Goal: Task Accomplishment & Management: Complete application form

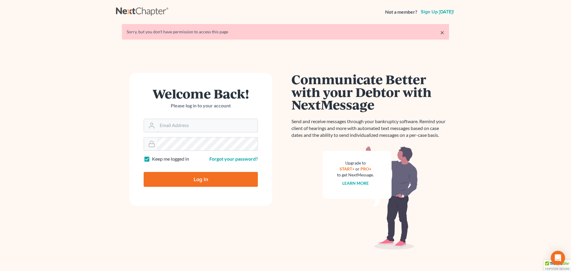
type input "[EMAIL_ADDRESS][DOMAIN_NAME]"
click at [165, 178] on input "Log In" at bounding box center [201, 179] width 114 height 15
type input "Thinking..."
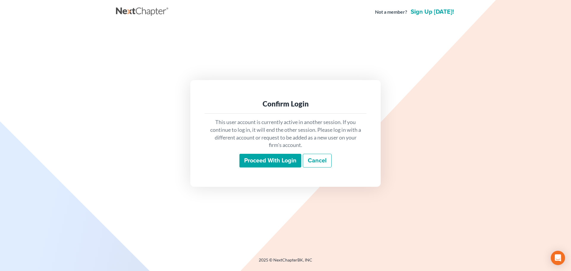
click at [277, 159] on input "Proceed with login" at bounding box center [270, 161] width 62 height 14
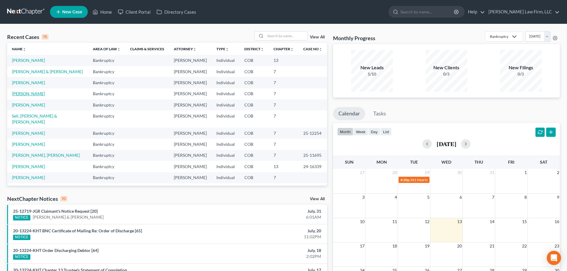
click at [34, 93] on link "Guerrero, Lee" at bounding box center [28, 93] width 33 height 5
click at [26, 95] on link "Guerrero, Lee" at bounding box center [28, 93] width 33 height 5
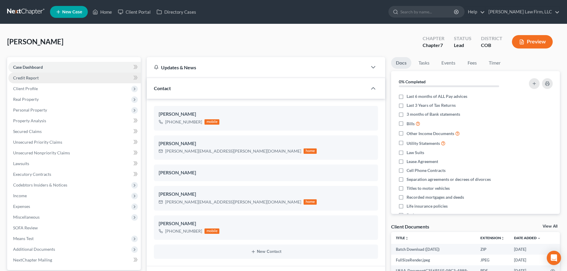
click at [79, 78] on link "Credit Report" at bounding box center [74, 78] width 132 height 11
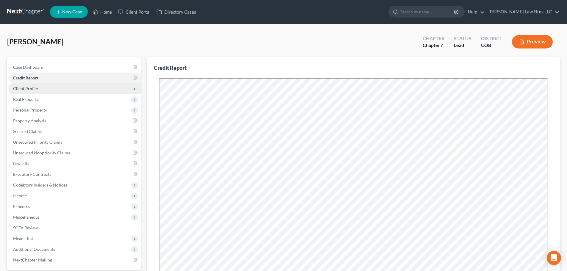
click at [55, 89] on span "Client Profile" at bounding box center [74, 88] width 132 height 11
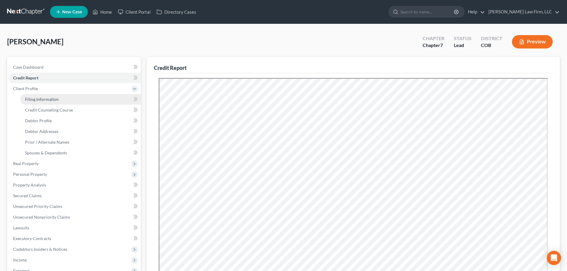
click at [49, 101] on span "Filing Information" at bounding box center [42, 99] width 34 height 5
select select "1"
select select "0"
select select "5"
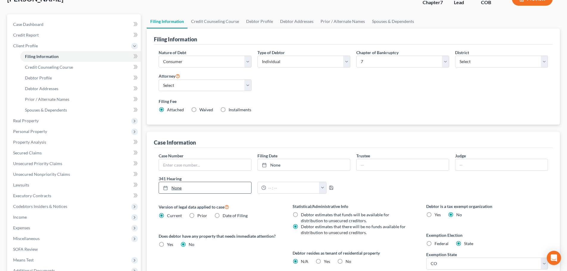
scroll to position [30, 0]
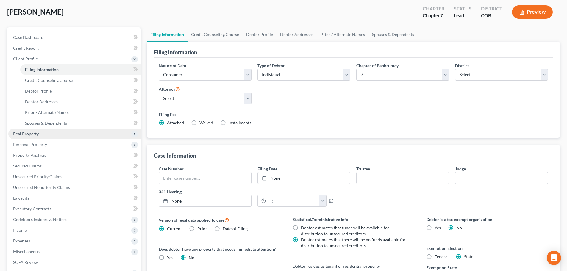
click at [48, 134] on span "Real Property" at bounding box center [74, 133] width 132 height 11
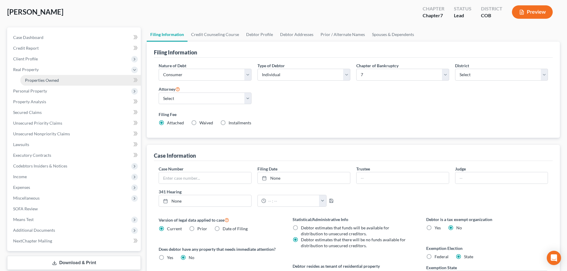
click at [52, 81] on span "Properties Owned" at bounding box center [42, 80] width 34 height 5
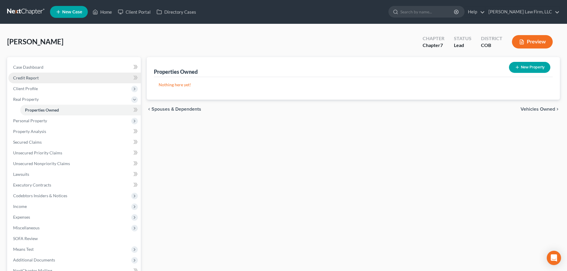
click at [46, 80] on link "Credit Report" at bounding box center [74, 78] width 132 height 11
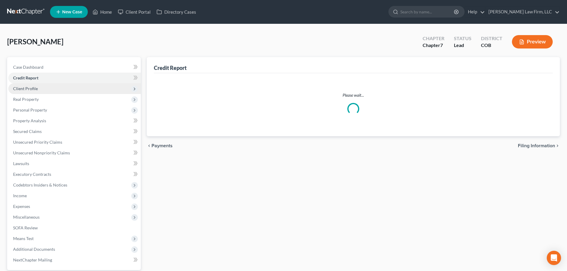
click at [42, 87] on span "Client Profile" at bounding box center [74, 88] width 132 height 11
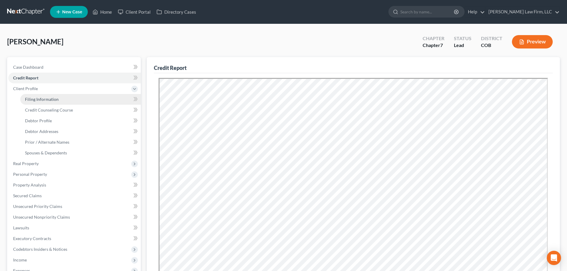
click at [52, 100] on span "Filing Information" at bounding box center [42, 99] width 34 height 5
select select "1"
select select "0"
select select "11"
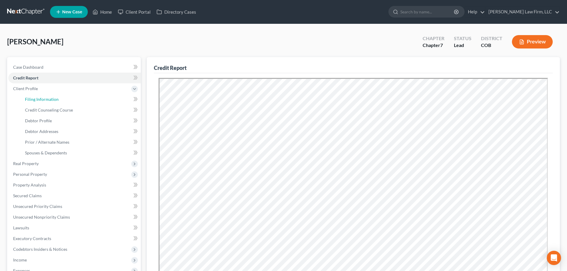
select select "1"
select select "5"
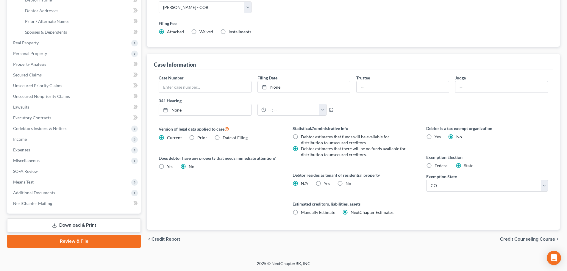
scroll to position [121, 0]
click at [345, 182] on label "No" at bounding box center [348, 183] width 6 height 6
click at [348, 182] on input "No" at bounding box center [350, 182] width 4 height 4
radio input "true"
radio input "false"
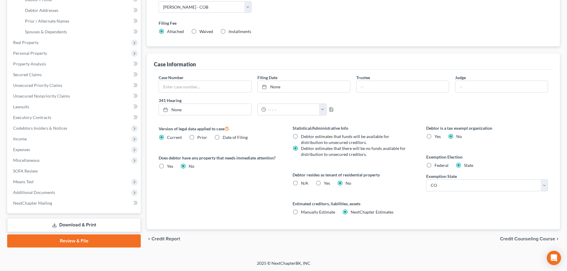
click at [324, 180] on label "Yes Yes" at bounding box center [327, 183] width 6 height 6
click at [324, 185] on label "Yes Yes" at bounding box center [327, 183] width 6 height 6
click at [326, 184] on input "Yes Yes" at bounding box center [328, 182] width 4 height 4
radio input "true"
radio input "false"
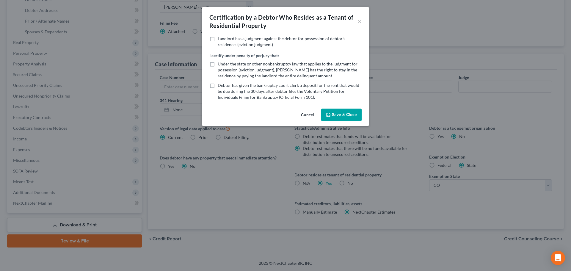
click at [335, 115] on button "Save & Close" at bounding box center [341, 115] width 40 height 12
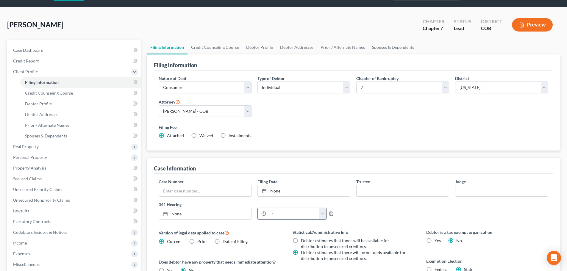
scroll to position [0, 0]
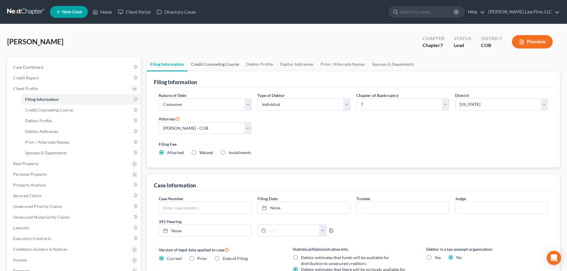
click at [206, 61] on link "Credit Counseling Course" at bounding box center [214, 64] width 55 height 14
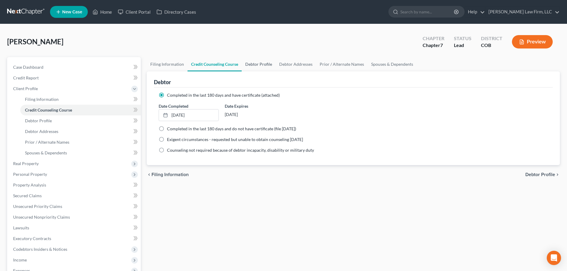
click at [255, 65] on link "Debtor Profile" at bounding box center [258, 64] width 34 height 14
select select "0"
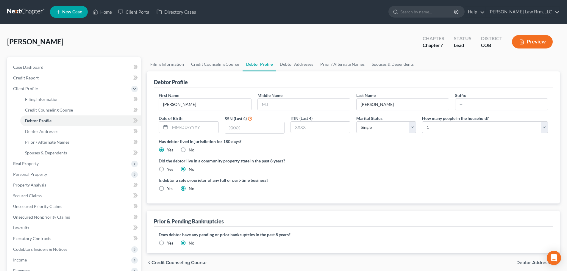
click at [264, 27] on div "Guerrero, Lee Upgraded Chapter Chapter 7 Status Lead District COB Preview Petit…" at bounding box center [283, 202] width 567 height 356
drag, startPoint x: 314, startPoint y: 109, endPoint x: 317, endPoint y: 108, distance: 3.1
click at [314, 109] on input "text" at bounding box center [304, 104] width 92 height 11
type input "A"
type input "Jr"
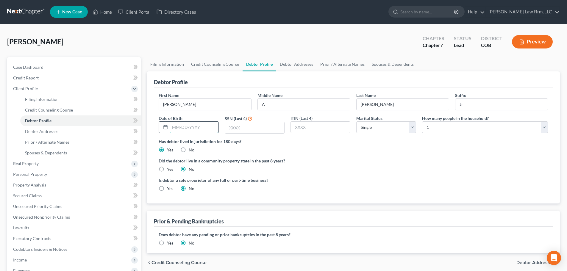
click at [198, 124] on input "text" at bounding box center [194, 127] width 48 height 11
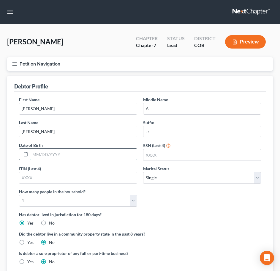
click at [67, 158] on input "text" at bounding box center [83, 153] width 107 height 11
type input "11/13/1986"
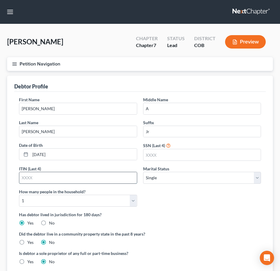
click at [41, 178] on input "text" at bounding box center [78, 177] width 118 height 11
type input "6866"
drag, startPoint x: 50, startPoint y: 178, endPoint x: 10, endPoint y: 178, distance: 40.8
click at [10, 178] on div "Debtor Profile First Name Lee Middle Name A Last Name Guerrero Suffix Jr Date o…" at bounding box center [140, 176] width 266 height 201
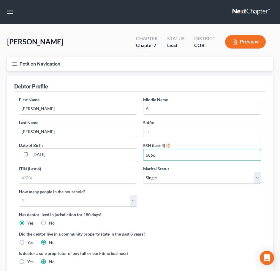
type input "6866"
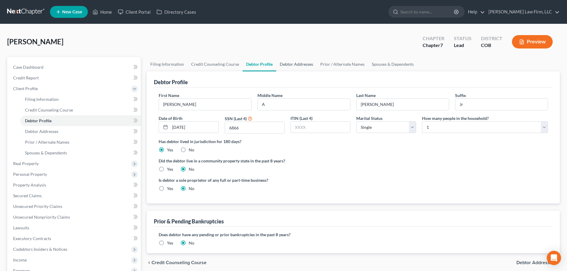
click at [288, 65] on link "Debtor Addresses" at bounding box center [296, 64] width 40 height 14
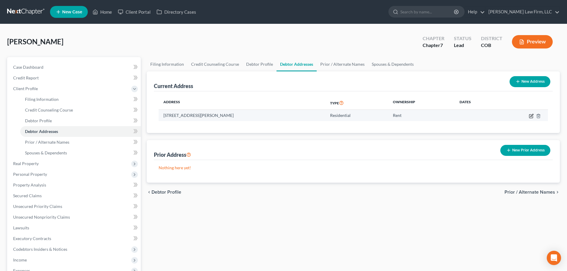
click at [529, 116] on icon "button" at bounding box center [531, 116] width 4 height 4
select select "5"
select select "0"
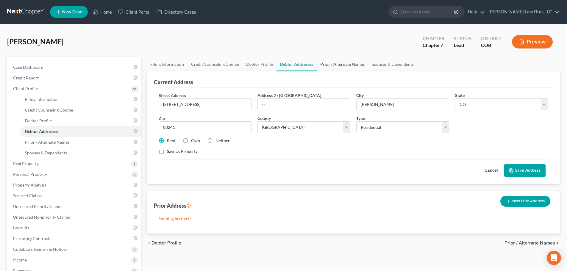
click at [322, 61] on link "Prior / Alternate Names" at bounding box center [341, 64] width 51 height 14
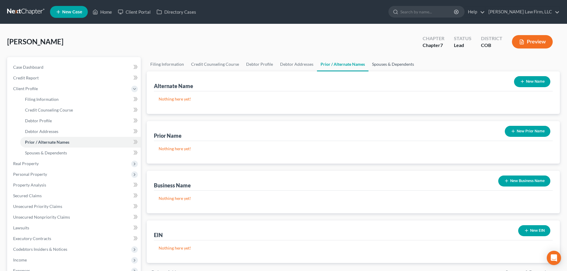
click at [382, 66] on link "Spouses & Dependents" at bounding box center [392, 64] width 49 height 14
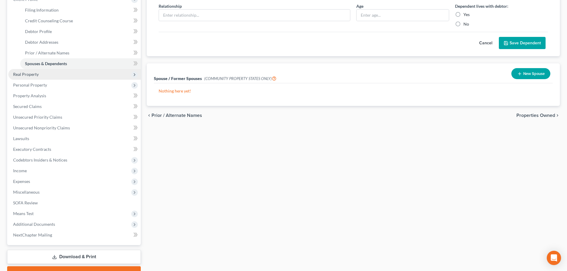
click at [48, 75] on span "Real Property" at bounding box center [74, 74] width 132 height 11
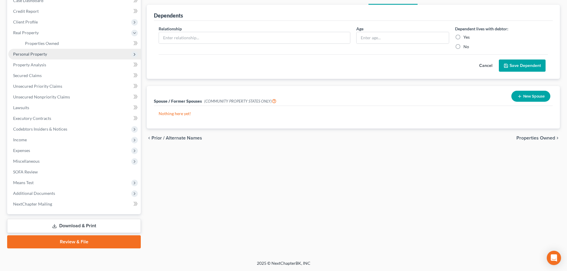
click at [41, 56] on span "Personal Property" at bounding box center [30, 53] width 34 height 5
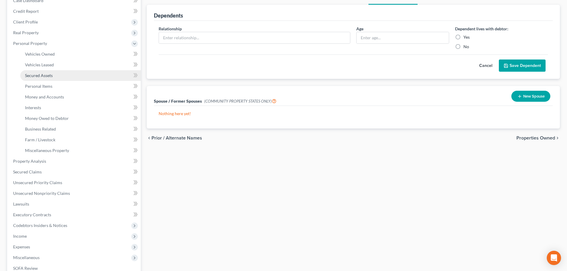
scroll to position [89, 0]
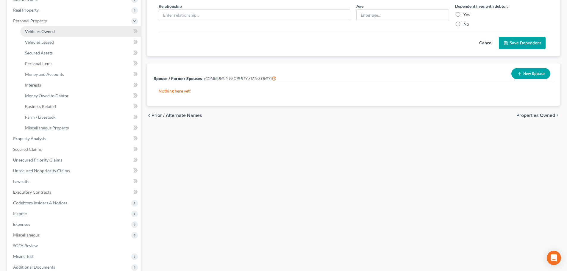
click at [48, 30] on span "Vehicles Owned" at bounding box center [40, 31] width 30 height 5
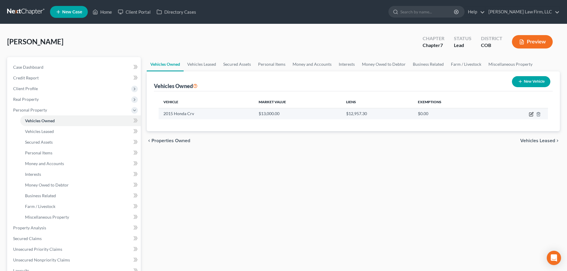
click at [531, 115] on icon "button" at bounding box center [531, 113] width 3 height 3
select select "0"
select select "11"
select select "2"
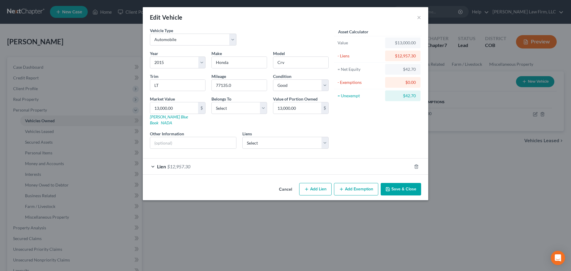
click at [202, 183] on div "Cancel Add Lien Add Lease Add Exemption Save & Close" at bounding box center [286, 191] width 286 height 20
click at [180, 107] on input "13,000.00" at bounding box center [174, 107] width 48 height 11
click at [404, 132] on div "Asset Calculator Value $13,000.00 - Liens $12,957.30 = Net Equity $42.70 - Exem…" at bounding box center [378, 90] width 92 height 126
drag, startPoint x: 421, startPoint y: 19, endPoint x: 418, endPoint y: 16, distance: 4.4
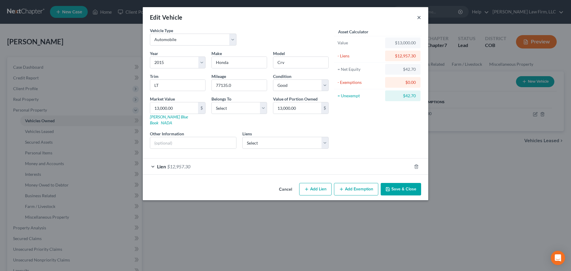
click at [421, 19] on div "Edit Vehicle ×" at bounding box center [286, 17] width 286 height 20
click at [418, 16] on button "×" at bounding box center [419, 17] width 4 height 7
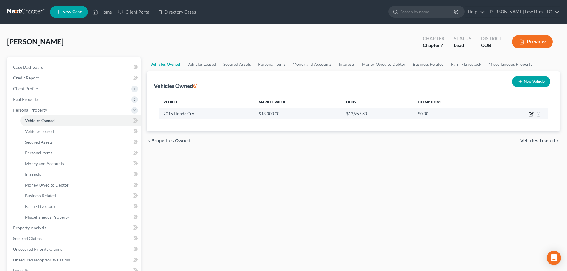
click at [532, 114] on icon "button" at bounding box center [531, 114] width 5 height 5
select select "0"
select select "11"
select select "2"
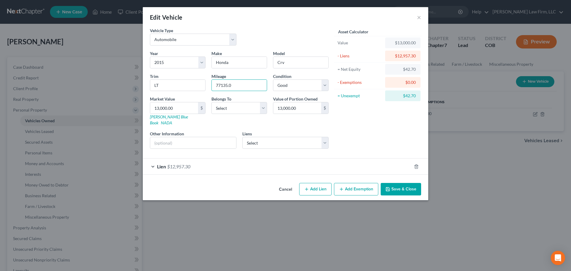
drag, startPoint x: 237, startPoint y: 86, endPoint x: 173, endPoint y: 78, distance: 64.5
click at [172, 80] on div "Year Select 2026 2025 2024 2023 2022 2021 2020 2019 2018 2017 2016 2015 2014 20…" at bounding box center [239, 101] width 185 height 103
click at [182, 107] on input "13,000.00" at bounding box center [174, 107] width 48 height 11
type input "1"
type input "1.00"
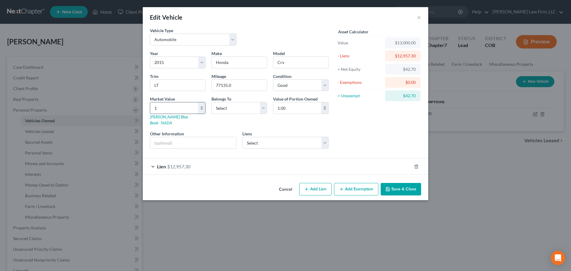
type input "11"
type input "11.00"
type input "116"
type input "116.00"
type input "1165"
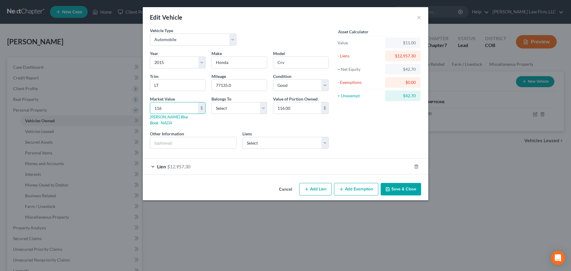
type input "1,165.00"
type input "1,1658"
type input "11,658.00"
click at [169, 109] on input "11,658" at bounding box center [174, 107] width 48 height 11
type input "11,68"
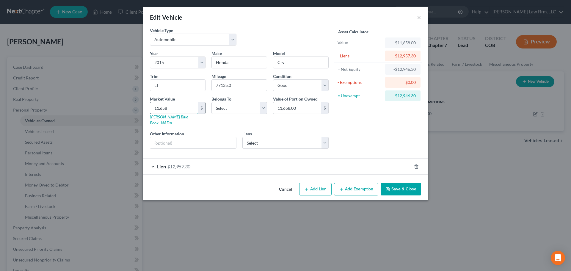
type input "1,168.00"
type input "11,678"
type input "11,678.00"
type input "11,678"
click at [297, 159] on div "Lien $12,957.30" at bounding box center [277, 167] width 269 height 16
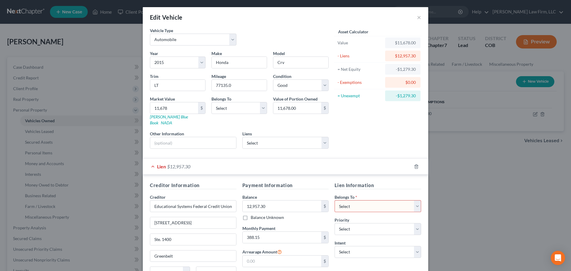
click at [356, 203] on select "Select Debtor 1 Only Debtor 2 Only Debtor 1 And Debtor 2 Only At Least One Of T…" at bounding box center [378, 206] width 87 height 12
select select "0"
click at [335, 200] on select "Select Debtor 1 Only Debtor 2 Only Debtor 1 And Debtor 2 Only At Least One Of T…" at bounding box center [378, 206] width 87 height 12
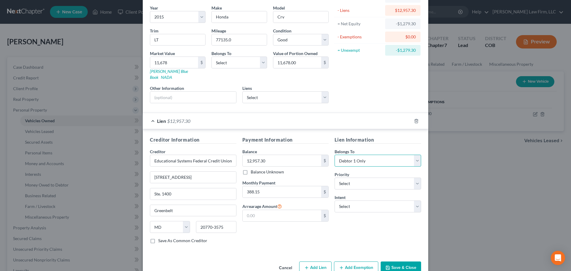
scroll to position [54, 0]
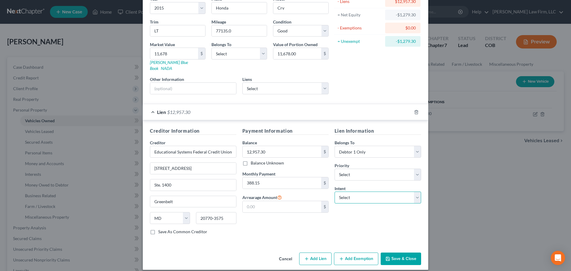
click at [350, 192] on select "Select Surrender Redeem Reaffirm Avoid Other" at bounding box center [378, 198] width 87 height 12
click at [326, 215] on div "Payment Information Balance 12,957.30 $ Balance Unknown Balance Undetermined 12…" at bounding box center [285, 183] width 92 height 112
click at [212, 109] on div "Lien $12,957.30" at bounding box center [277, 112] width 269 height 16
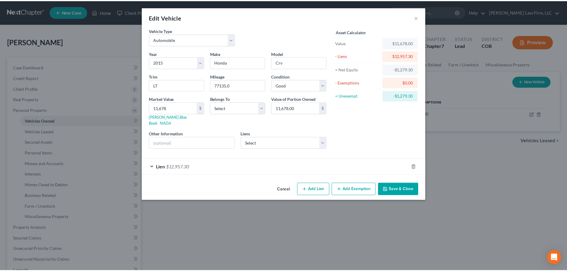
scroll to position [0, 0]
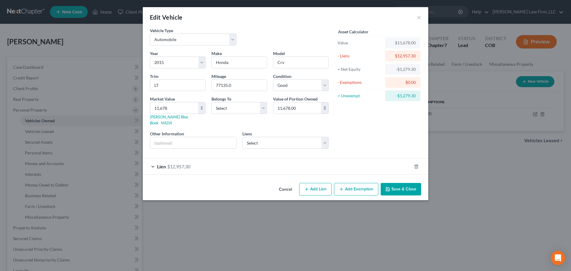
click at [398, 185] on button "Save & Close" at bounding box center [401, 189] width 40 height 12
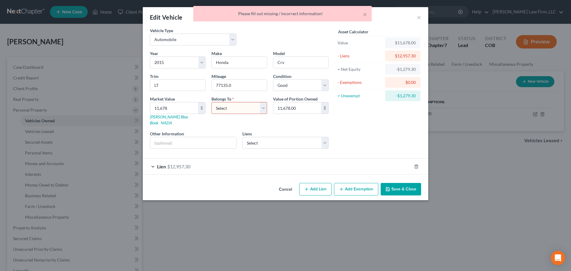
click at [253, 110] on select "Select Debtor 1 Only Debtor 2 Only Debtor 1 And Debtor 2 Only At Least One Of T…" at bounding box center [239, 108] width 56 height 12
select select "0"
click at [211, 102] on select "Select Debtor 1 Only Debtor 2 Only Debtor 1 And Debtor 2 Only At Least One Of T…" at bounding box center [239, 108] width 56 height 12
click at [396, 188] on button "Save & Close" at bounding box center [401, 189] width 40 height 12
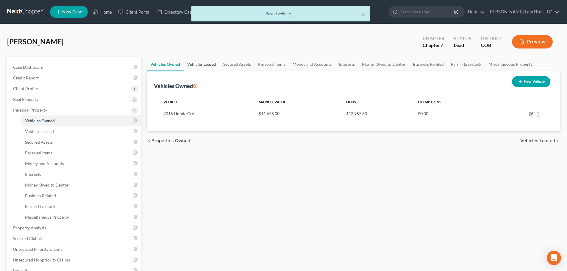
click at [196, 61] on link "Vehicles Leased" at bounding box center [202, 64] width 36 height 14
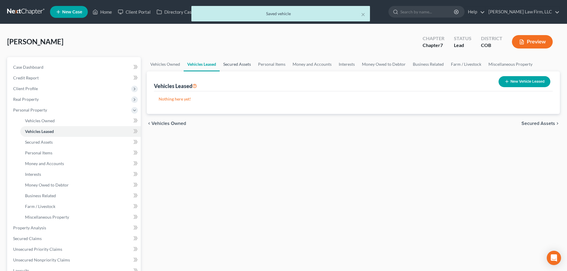
click at [237, 67] on link "Secured Assets" at bounding box center [236, 64] width 35 height 14
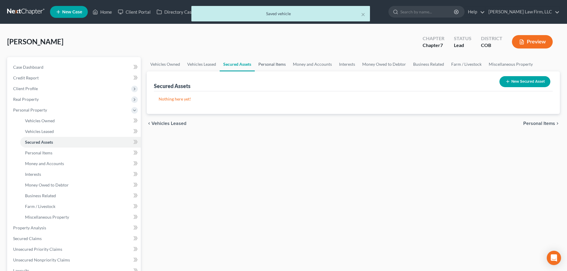
click at [267, 69] on link "Personal Items" at bounding box center [272, 64] width 34 height 14
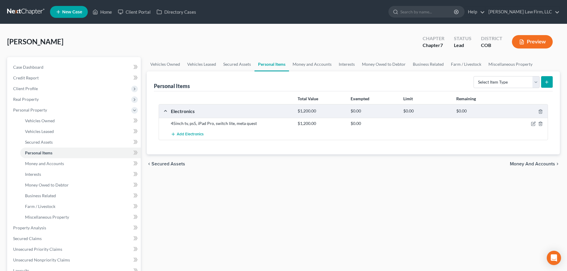
click at [533, 127] on div "45inch tv, ps5, iPad Pro, switch lite, meta quest $1,200.00 $0.00" at bounding box center [353, 123] width 388 height 11
click at [532, 125] on icon "button" at bounding box center [533, 123] width 5 height 5
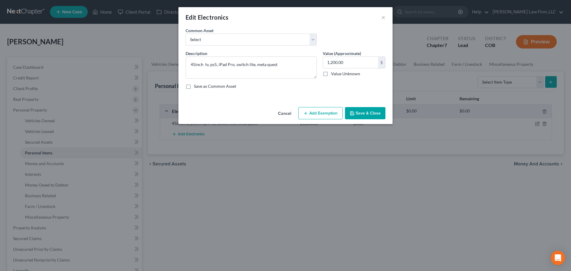
click at [315, 117] on button "Add Exemption" at bounding box center [320, 113] width 44 height 12
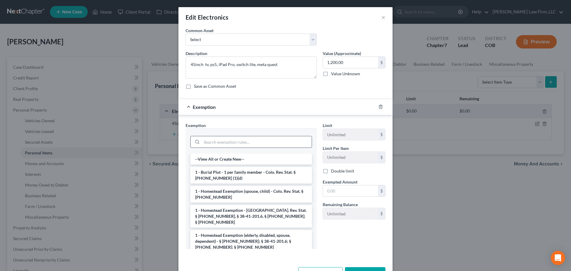
click at [238, 143] on input "search" at bounding box center [257, 141] width 110 height 11
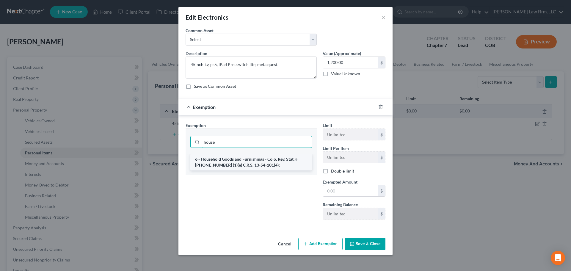
type input "house"
click at [241, 159] on li "6 - Household Goods and Furnishings - Colo. Rev. Stat. § 13-54-102 (1)(e) C.R.S…" at bounding box center [251, 162] width 122 height 17
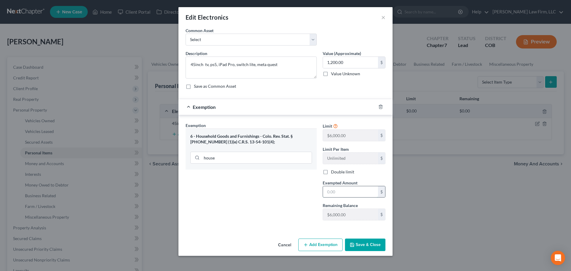
click at [333, 189] on input "text" at bounding box center [350, 191] width 55 height 11
type input "1,200"
click at [362, 241] on button "Save & Close" at bounding box center [365, 245] width 40 height 12
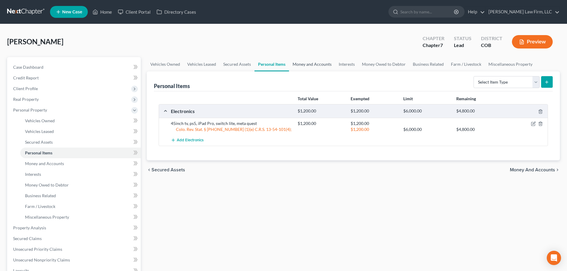
click at [313, 68] on link "Money and Accounts" at bounding box center [312, 64] width 46 height 14
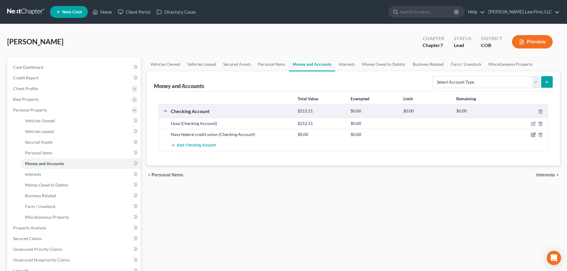
click at [533, 133] on icon "button" at bounding box center [533, 134] width 5 height 5
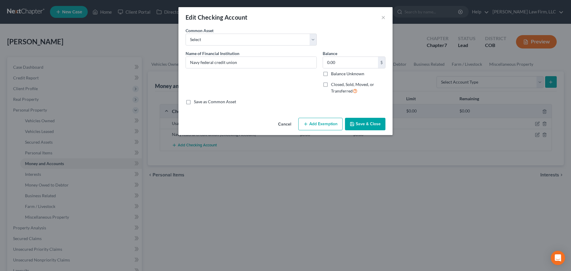
click at [273, 123] on div "Cancel Add Exemption Save & Close" at bounding box center [285, 125] width 214 height 20
click at [280, 123] on button "Cancel" at bounding box center [284, 124] width 23 height 12
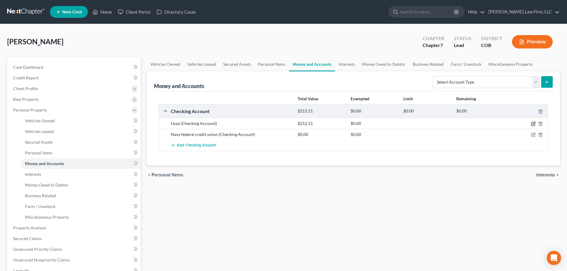
click at [533, 123] on icon "button" at bounding box center [533, 123] width 3 height 3
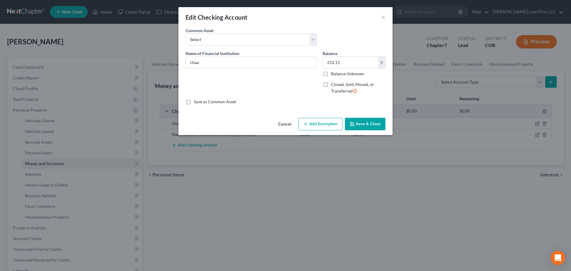
click at [325, 126] on button "Add Exemption" at bounding box center [320, 124] width 44 height 12
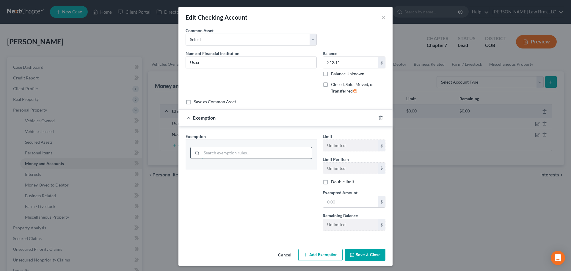
click at [244, 150] on input "search" at bounding box center [257, 152] width 110 height 11
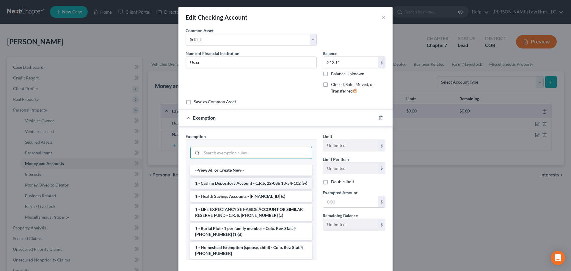
click at [247, 186] on li "1 - Cash in Depository Account - C.R.S. 22-086 13-54-102 (w)" at bounding box center [251, 183] width 122 height 11
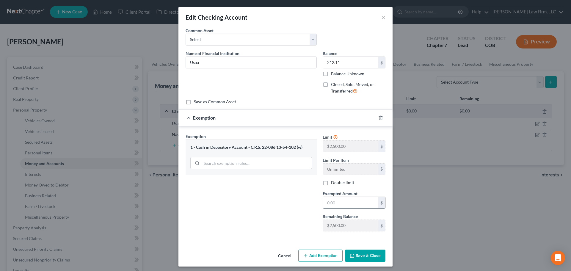
click at [338, 203] on input "text" at bounding box center [350, 202] width 55 height 11
type input "2,000"
click at [352, 254] on icon "button" at bounding box center [352, 255] width 5 height 5
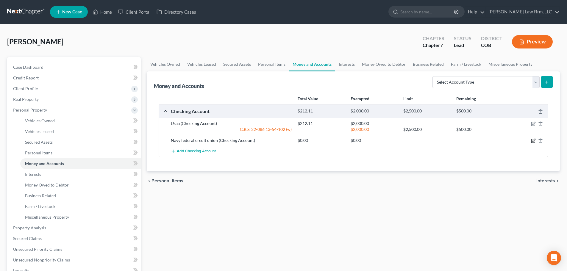
click at [533, 142] on icon "button" at bounding box center [533, 140] width 5 height 5
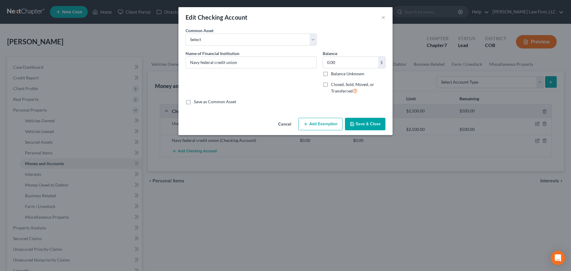
click at [311, 124] on button "Add Exemption" at bounding box center [320, 124] width 44 height 12
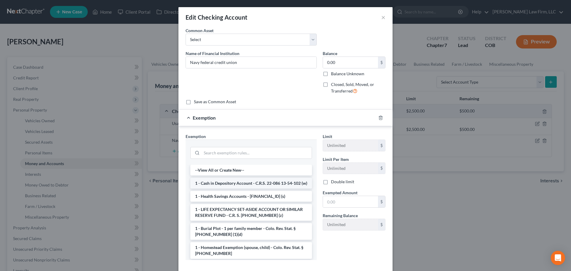
click at [234, 189] on li "1 - Cash in Depository Account - C.R.S. 22-086 13-54-102 (w)" at bounding box center [251, 183] width 122 height 11
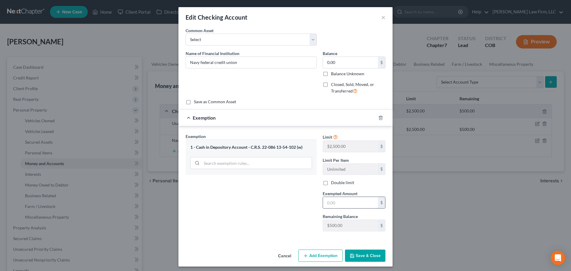
click at [327, 203] on input "text" at bounding box center [350, 202] width 55 height 11
type input "500"
click at [355, 257] on button "Save & Close" at bounding box center [365, 256] width 40 height 12
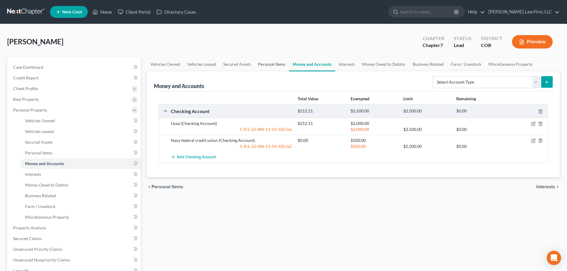
click at [275, 59] on link "Personal Items" at bounding box center [271, 64] width 34 height 14
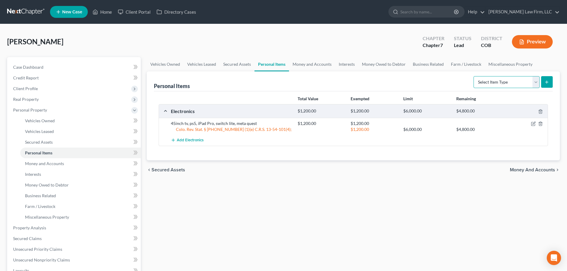
click at [485, 85] on select "Select Item Type Clothing Collectibles Of Value Electronics Firearms Household …" at bounding box center [506, 82] width 66 height 12
click at [433, 90] on div "Personal Items Select Item Type Clothing Collectibles Of Value Electronics Fire…" at bounding box center [353, 81] width 399 height 20
click at [304, 62] on link "Money and Accounts" at bounding box center [312, 64] width 46 height 14
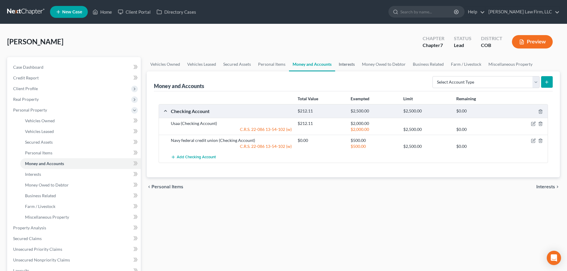
click at [339, 65] on link "Interests" at bounding box center [346, 64] width 23 height 14
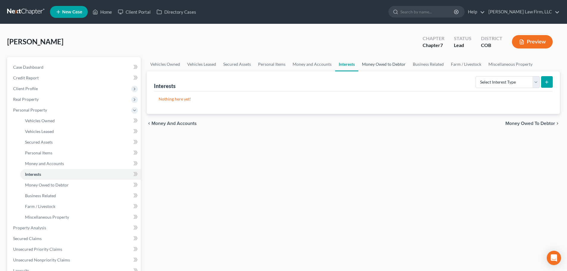
click at [369, 68] on link "Money Owed to Debtor" at bounding box center [383, 64] width 51 height 14
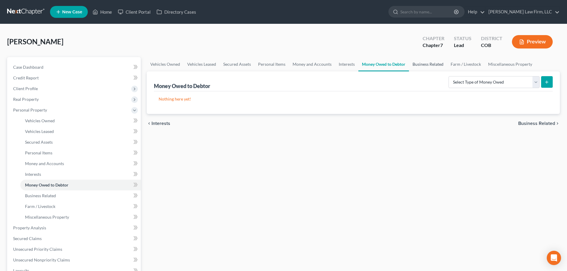
click at [420, 66] on link "Business Related" at bounding box center [428, 64] width 38 height 14
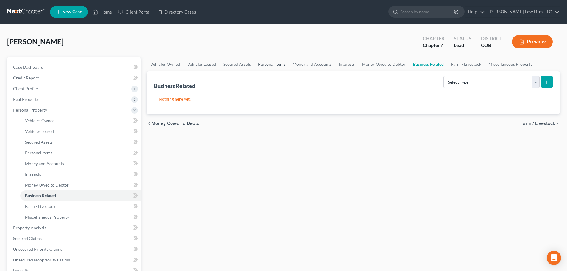
click at [270, 65] on link "Personal Items" at bounding box center [271, 64] width 34 height 14
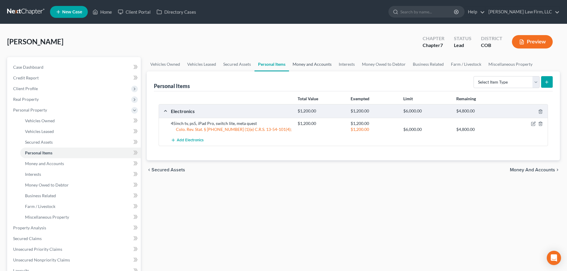
click at [323, 67] on link "Money and Accounts" at bounding box center [312, 64] width 46 height 14
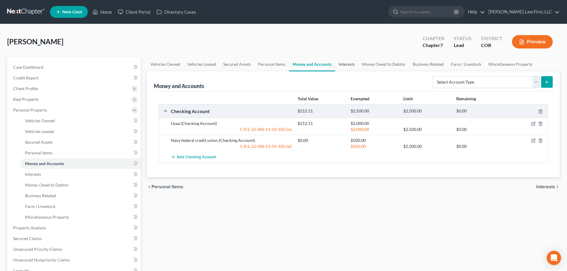
click at [342, 66] on link "Interests" at bounding box center [346, 64] width 23 height 14
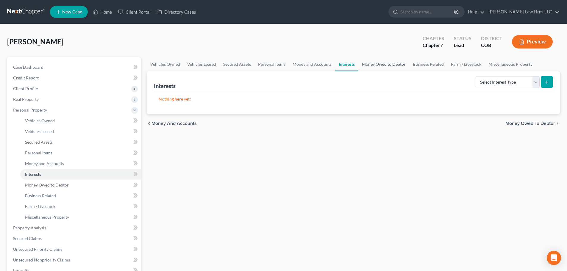
click at [386, 65] on link "Money Owed to Debtor" at bounding box center [383, 64] width 51 height 14
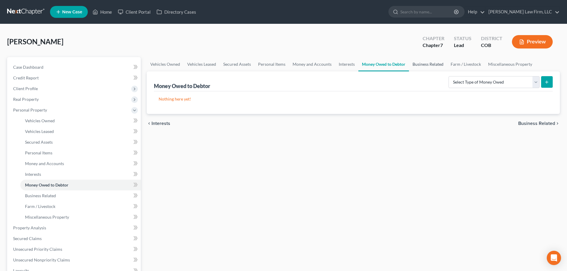
click at [435, 68] on link "Business Related" at bounding box center [428, 64] width 38 height 14
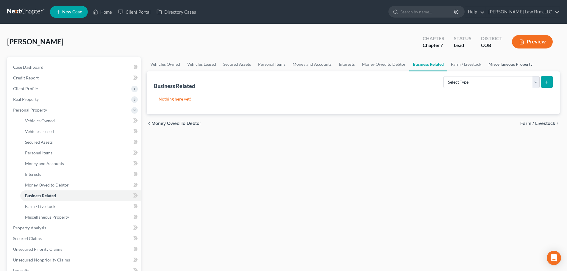
click at [501, 67] on link "Miscellaneous Property" at bounding box center [509, 64] width 51 height 14
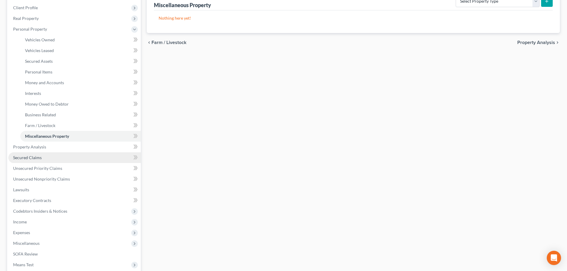
scroll to position [89, 0]
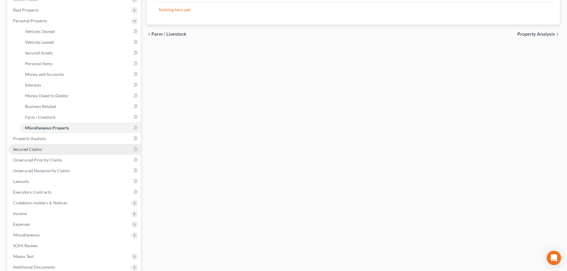
click at [63, 147] on link "Secured Claims" at bounding box center [74, 149] width 132 height 11
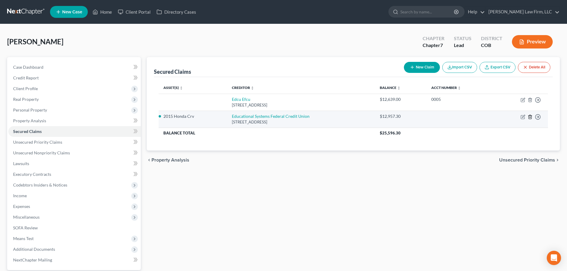
click at [530, 119] on icon "button" at bounding box center [529, 117] width 3 height 4
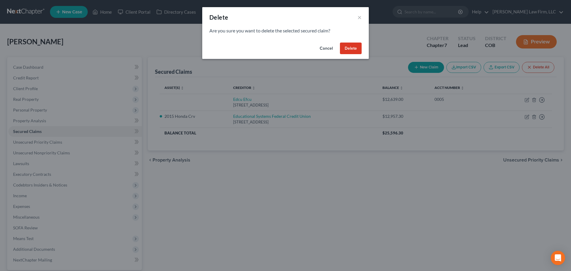
click at [349, 52] on button "Delete" at bounding box center [351, 49] width 22 height 12
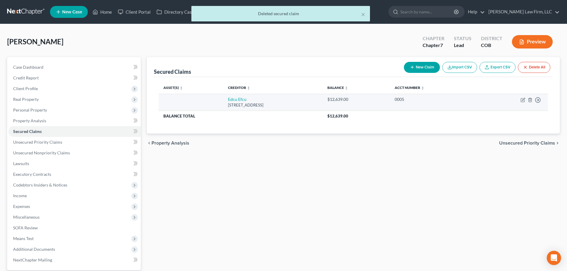
click at [262, 108] on div "7500 Greenway Center Drive, Greenbelt, MD 20770" at bounding box center [273, 105] width 90 height 6
click at [433, 101] on div "0005" at bounding box center [432, 99] width 77 height 6
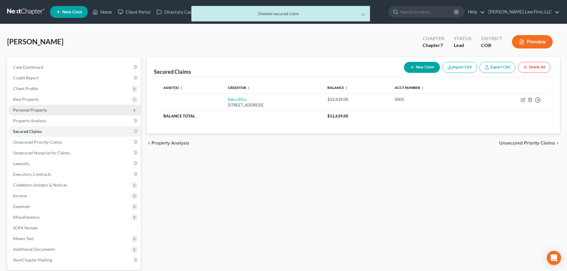
drag, startPoint x: 37, startPoint y: 110, endPoint x: 45, endPoint y: 115, distance: 8.8
click at [37, 110] on span "Personal Property" at bounding box center [30, 109] width 34 height 5
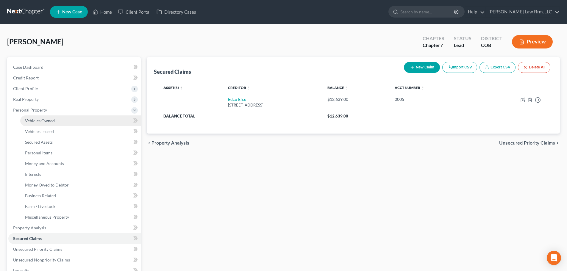
click at [59, 124] on link "Vehicles Owned" at bounding box center [80, 120] width 120 height 11
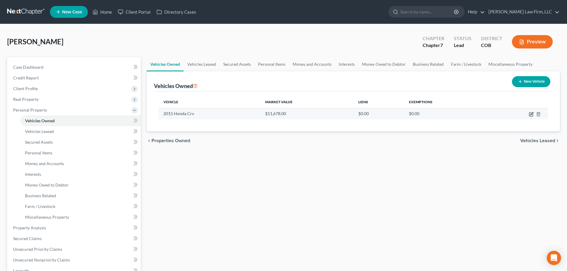
click at [530, 114] on icon "button" at bounding box center [531, 114] width 5 height 5
select select "0"
select select "11"
select select "2"
select select "0"
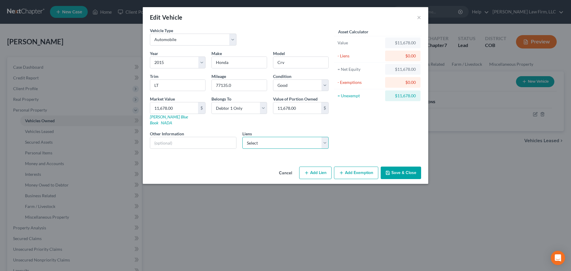
click at [255, 137] on select "Select Edcu Efcu - $12,639.00" at bounding box center [285, 143] width 87 height 12
select select "21"
select select "0"
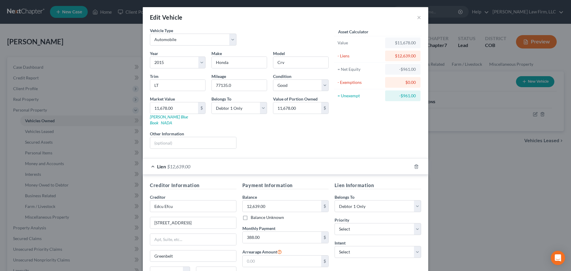
click at [251, 161] on div "Lien $12,639.00" at bounding box center [277, 167] width 269 height 16
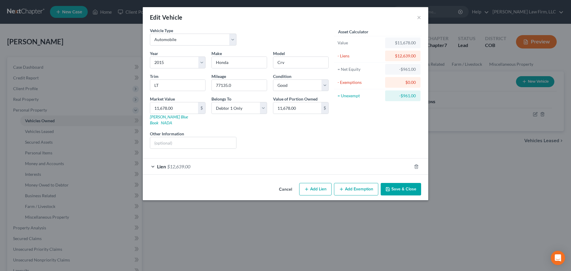
click at [398, 183] on button "Save & Close" at bounding box center [401, 189] width 40 height 12
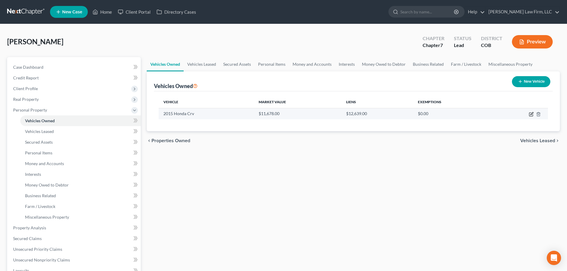
click at [531, 113] on icon "button" at bounding box center [531, 114] width 5 height 5
select select "0"
select select "11"
select select "2"
select select "0"
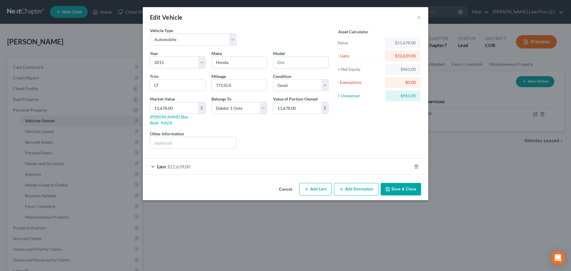
click at [348, 183] on button "Add Exemption" at bounding box center [356, 189] width 44 height 12
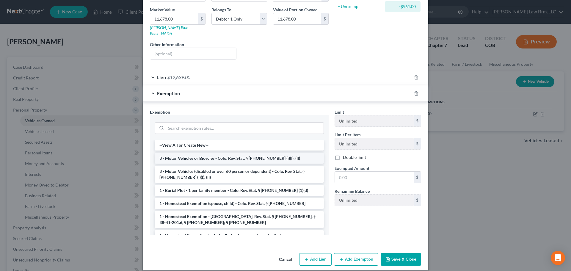
click at [214, 153] on li "3 - Motor Vehicles or Bicycles - Colo. Rev. Stat. § 13-54-102 (j)(I), (II)" at bounding box center [239, 158] width 169 height 11
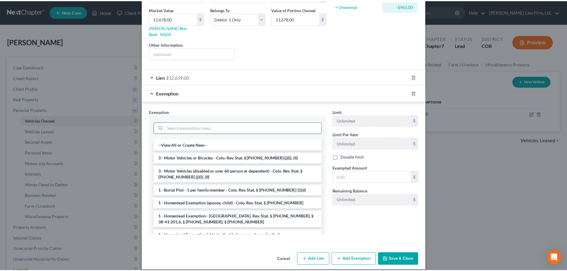
scroll to position [62, 0]
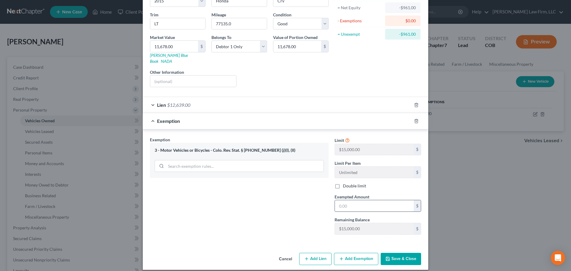
click at [356, 200] on input "text" at bounding box center [374, 205] width 79 height 11
type input "15,000"
click at [401, 253] on button "Save & Close" at bounding box center [401, 259] width 40 height 12
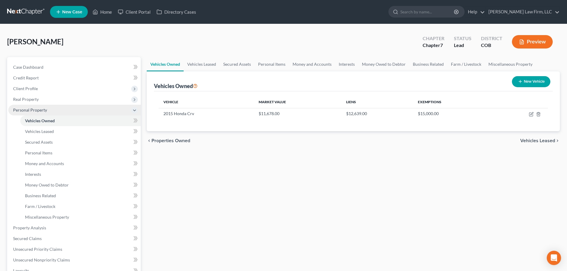
click at [40, 110] on span "Personal Property" at bounding box center [30, 109] width 34 height 5
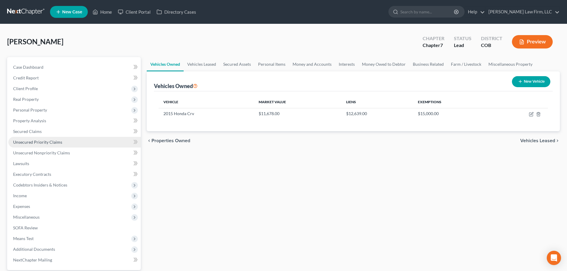
click at [54, 140] on span "Unsecured Priority Claims" at bounding box center [37, 141] width 49 height 5
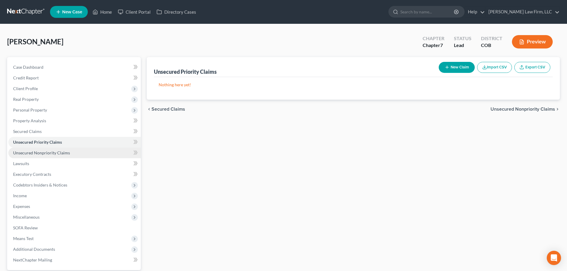
click at [48, 151] on span "Unsecured Nonpriority Claims" at bounding box center [41, 152] width 57 height 5
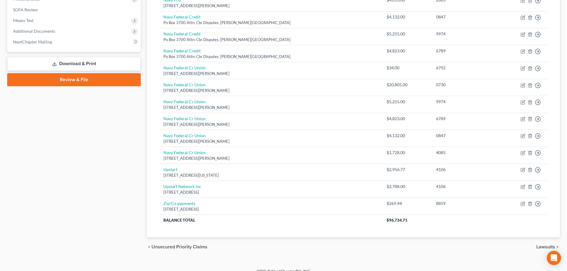
scroll to position [226, 0]
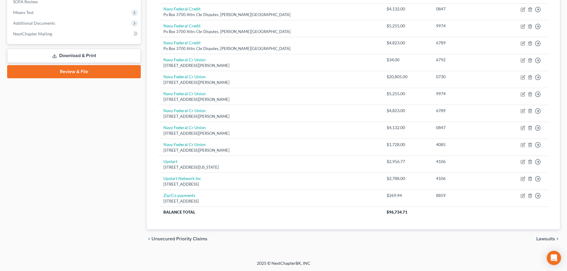
drag, startPoint x: 227, startPoint y: 80, endPoint x: 139, endPoint y: 88, distance: 88.1
click at [159, 76] on td "Navy Federal Cr Union 820 Follin Ln Se, Vienna, VA 22180" at bounding box center [270, 79] width 223 height 17
click at [106, 134] on div "Case Dashboard Payments Invoices Payments Payments Credit Report Client Profile" at bounding box center [73, 39] width 139 height 417
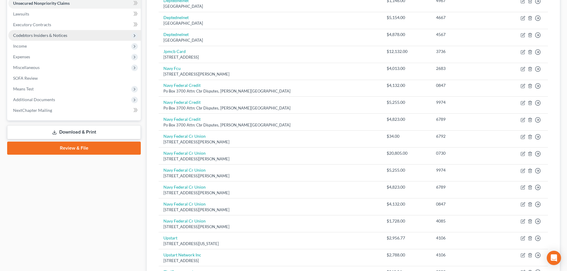
scroll to position [48, 0]
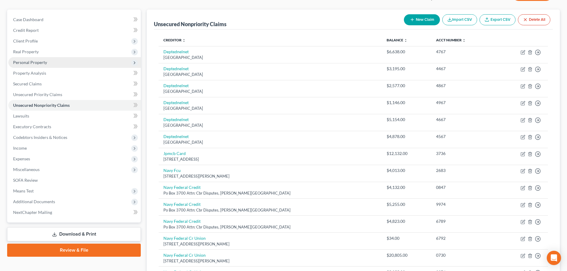
click at [34, 65] on span "Personal Property" at bounding box center [74, 62] width 132 height 11
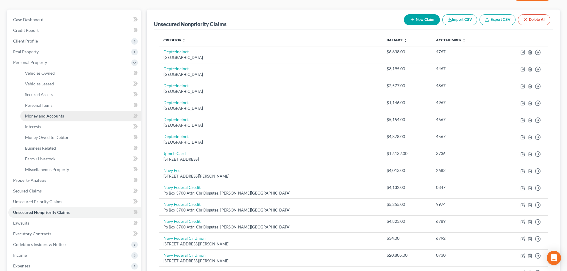
click at [51, 114] on span "Money and Accounts" at bounding box center [44, 115] width 39 height 5
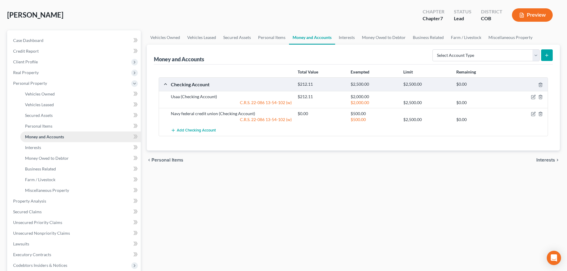
scroll to position [89, 0]
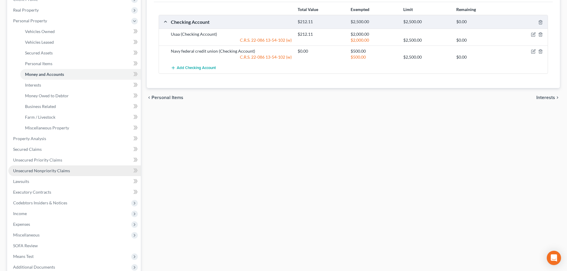
click at [47, 173] on link "Unsecured Nonpriority Claims" at bounding box center [74, 170] width 132 height 11
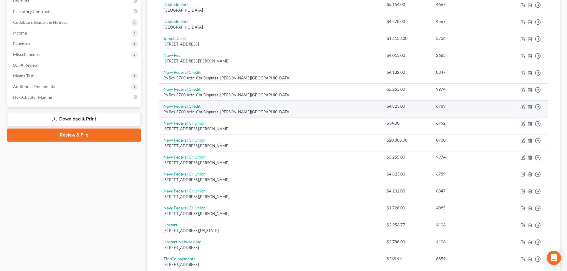
scroll to position [119, 0]
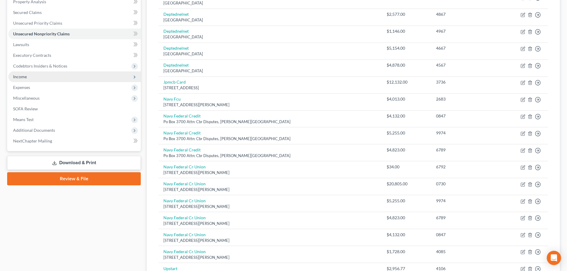
click at [105, 74] on span "Income" at bounding box center [74, 76] width 132 height 11
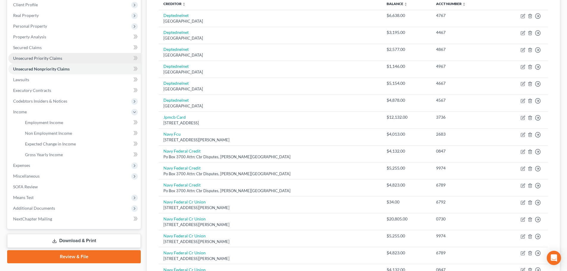
scroll to position [18, 0]
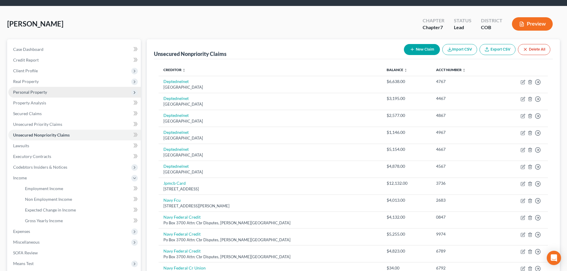
click at [34, 91] on span "Personal Property" at bounding box center [30, 92] width 34 height 5
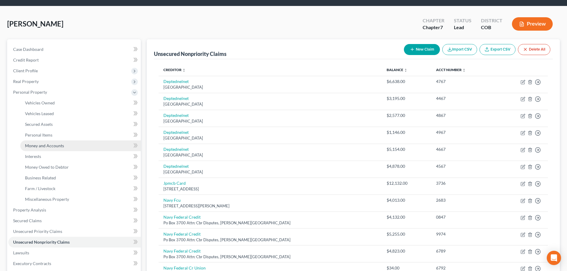
click at [45, 147] on span "Money and Accounts" at bounding box center [44, 145] width 39 height 5
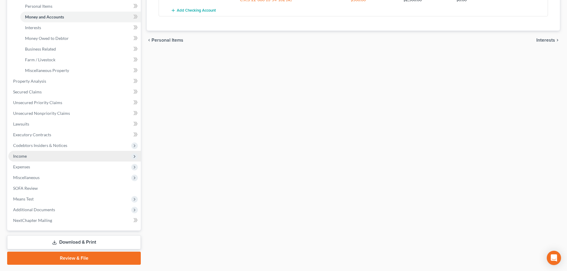
scroll to position [149, 0]
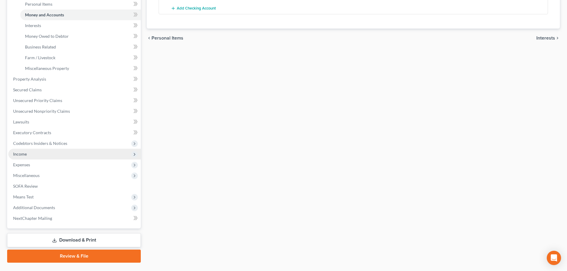
click at [46, 157] on span "Income" at bounding box center [74, 154] width 132 height 11
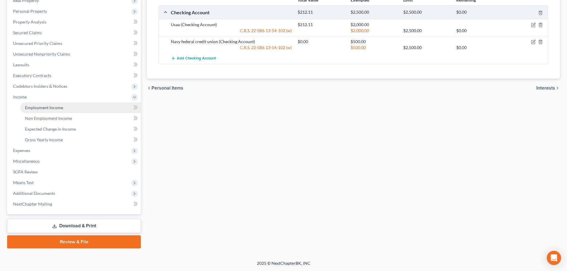
click at [62, 106] on span "Employment Income" at bounding box center [44, 107] width 38 height 5
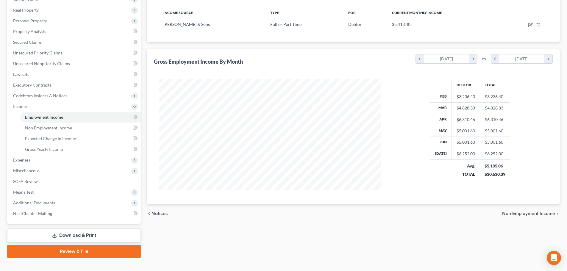
scroll to position [30, 0]
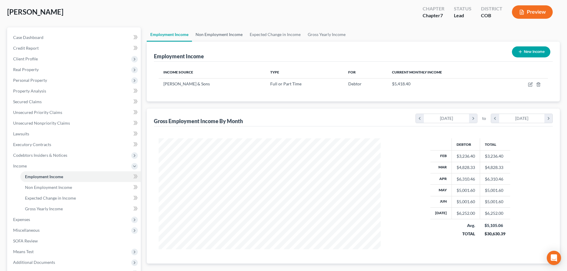
click at [222, 36] on link "Non Employment Income" at bounding box center [219, 34] width 54 height 14
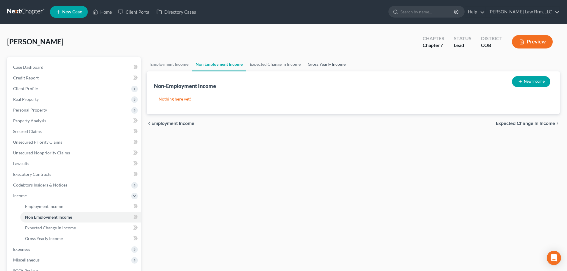
click at [320, 63] on link "Gross Yearly Income" at bounding box center [326, 64] width 45 height 14
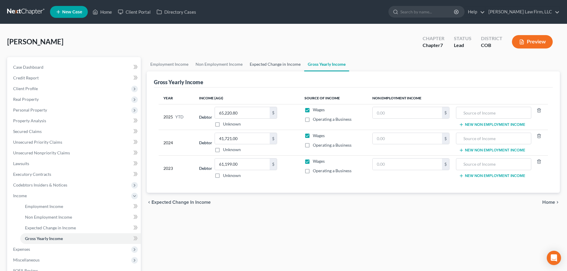
click at [269, 64] on link "Expected Change in Income" at bounding box center [275, 64] width 58 height 14
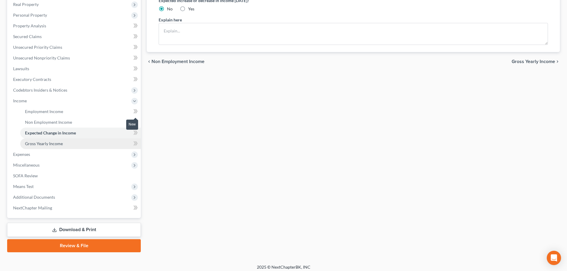
scroll to position [99, 0]
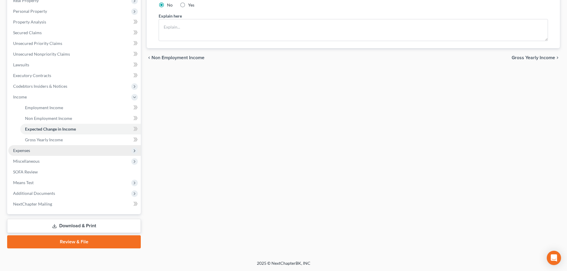
click at [61, 148] on span "Expenses" at bounding box center [74, 150] width 132 height 11
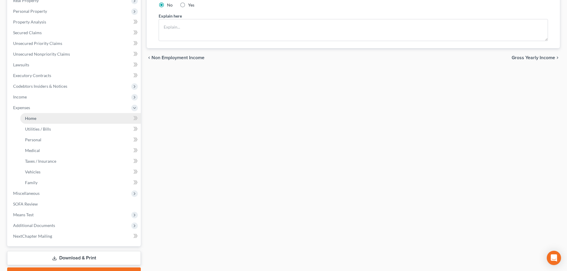
click at [60, 119] on link "Home" at bounding box center [80, 118] width 120 height 11
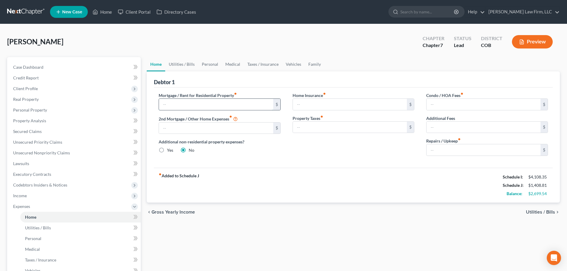
click at [206, 100] on input "text" at bounding box center [216, 104] width 114 height 11
click at [186, 48] on div "Guerrero, Lee Upgraded Chapter Chapter 7 Status Lead District COB Preview" at bounding box center [283, 44] width 552 height 26
click at [190, 69] on link "Utilities / Bills" at bounding box center [181, 64] width 33 height 14
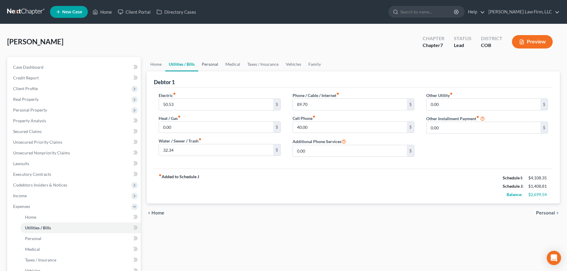
click at [209, 64] on link "Personal" at bounding box center [209, 64] width 23 height 14
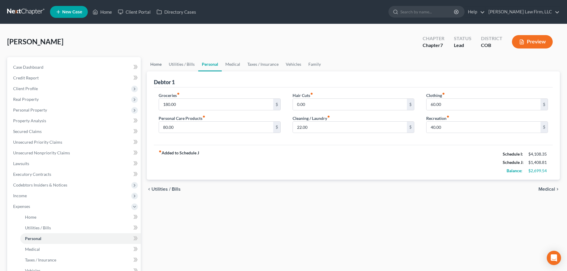
click at [159, 65] on link "Home" at bounding box center [156, 64] width 18 height 14
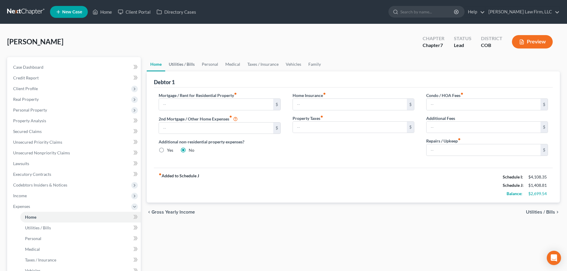
click at [187, 66] on link "Utilities / Bills" at bounding box center [181, 64] width 33 height 14
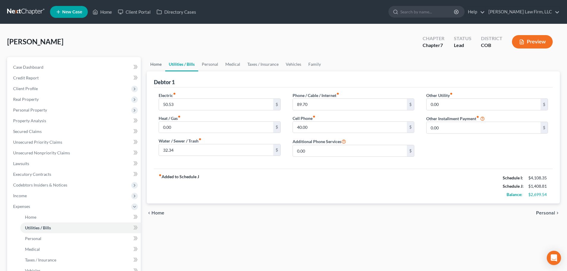
click at [158, 62] on link "Home" at bounding box center [156, 64] width 18 height 14
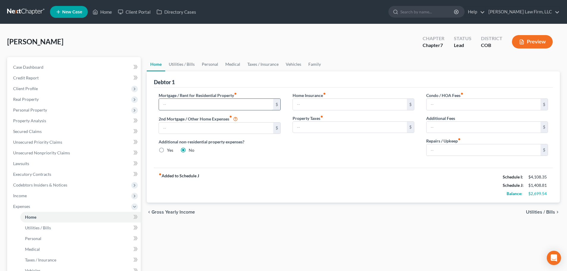
click at [174, 103] on input "text" at bounding box center [216, 104] width 114 height 11
type input "1,750"
drag, startPoint x: 167, startPoint y: 96, endPoint x: 166, endPoint y: 103, distance: 6.7
click at [145, 99] on div "Home Utilities / Bills Personal Medical Taxes / Insurance Vehicles Family Debto…" at bounding box center [353, 218] width 419 height 322
click at [179, 101] on input "1,750" at bounding box center [216, 104] width 114 height 11
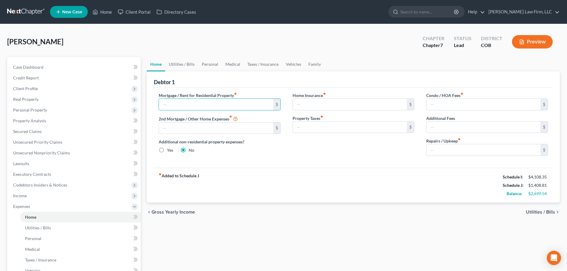
click at [207, 79] on div "Debtor 1" at bounding box center [353, 79] width 399 height 16
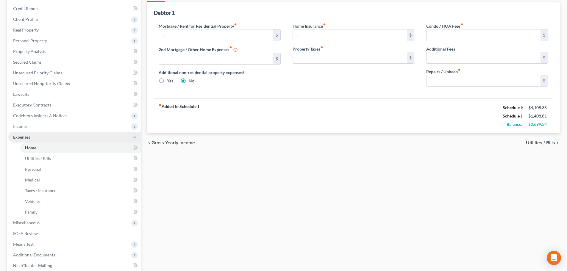
scroll to position [89, 0]
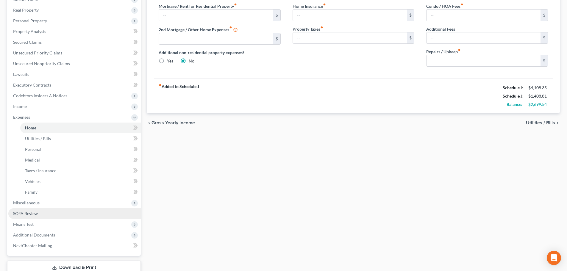
click at [54, 216] on link "SOFA Review" at bounding box center [74, 213] width 132 height 11
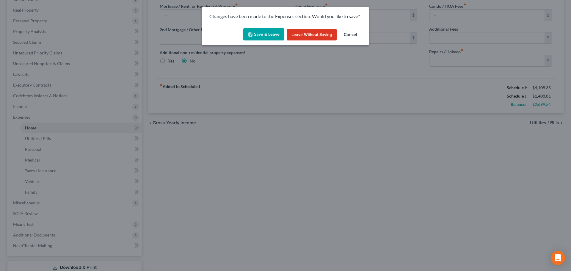
click at [261, 31] on button "Save & Leave" at bounding box center [263, 34] width 41 height 12
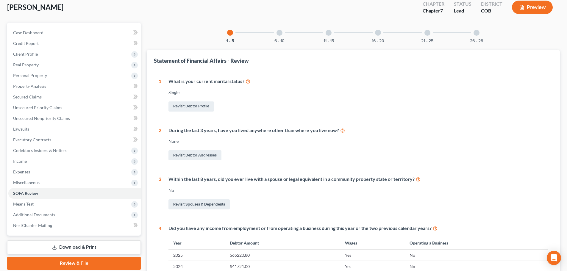
scroll to position [89, 0]
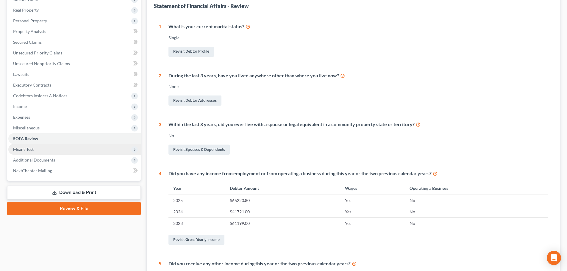
click at [47, 150] on span "Means Test" at bounding box center [74, 149] width 132 height 11
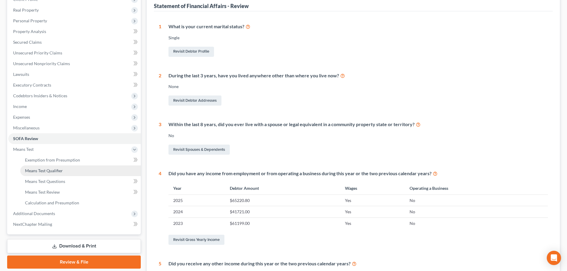
click at [82, 168] on link "Means Test Qualifier" at bounding box center [80, 170] width 120 height 11
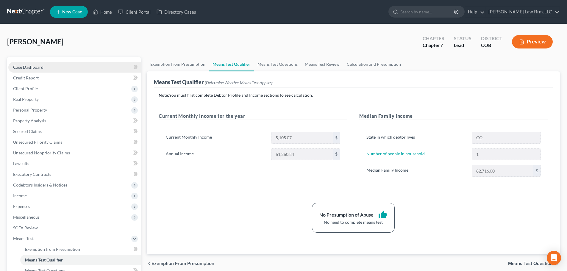
click at [50, 68] on link "Case Dashboard" at bounding box center [74, 67] width 132 height 11
